Goal: Find specific page/section: Find specific page/section

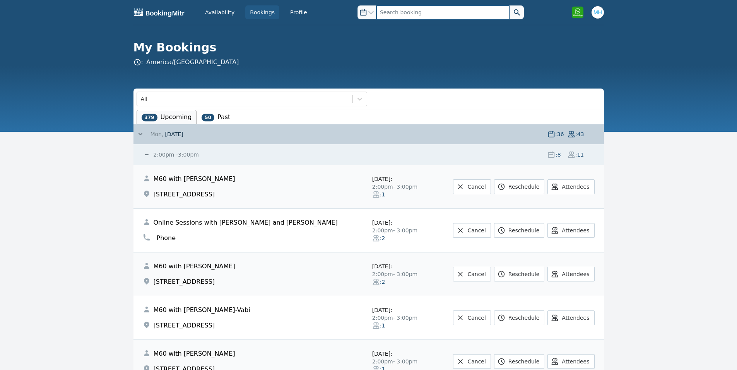
click at [389, 13] on input "text" at bounding box center [442, 12] width 133 height 14
type input "d"
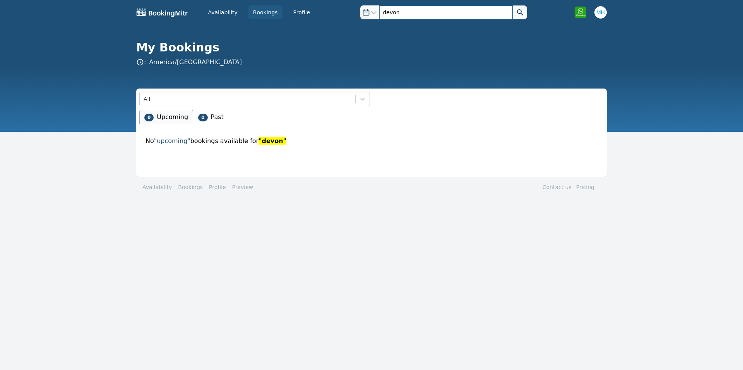
drag, startPoint x: 399, startPoint y: 12, endPoint x: 359, endPoint y: 12, distance: 40.2
click at [360, 12] on div "Open options devon" at bounding box center [443, 12] width 166 height 14
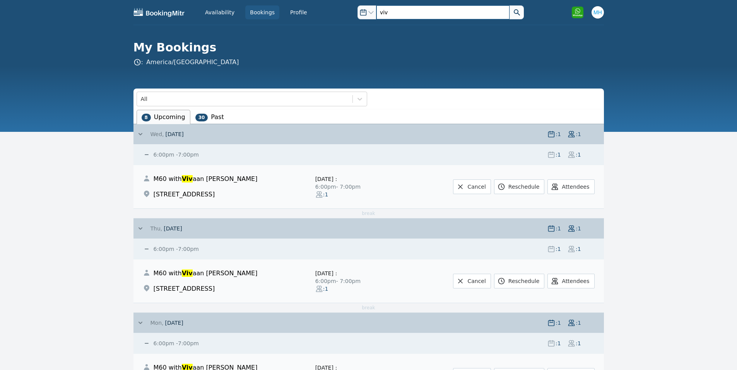
type input "viv"
drag, startPoint x: 388, startPoint y: 14, endPoint x: 361, endPoint y: 11, distance: 27.6
click at [361, 11] on div "Open options viv" at bounding box center [440, 12] width 166 height 14
